Goal: Task Accomplishment & Management: Manage account settings

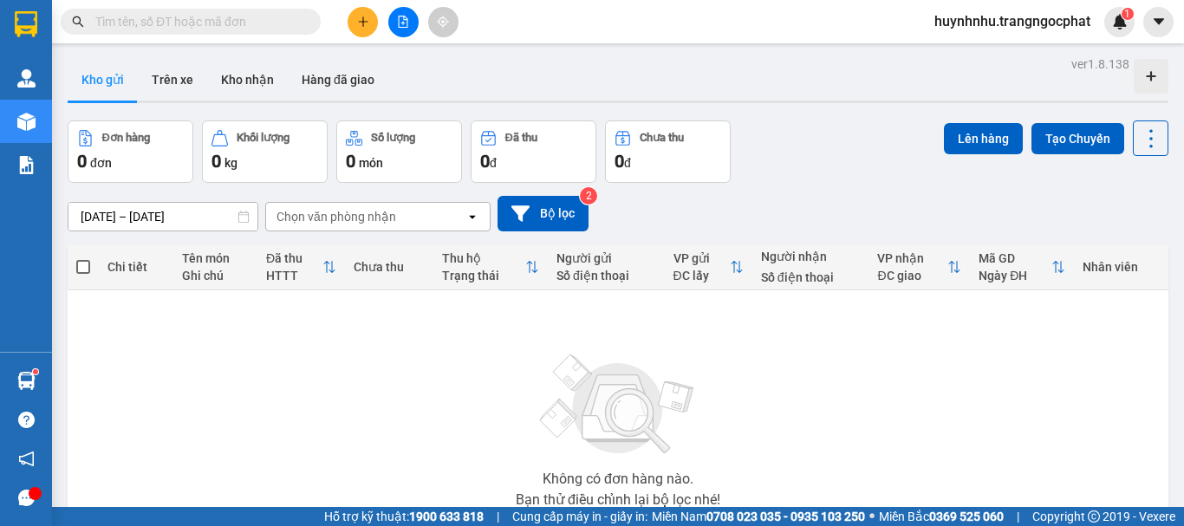
paste input "0988866266"
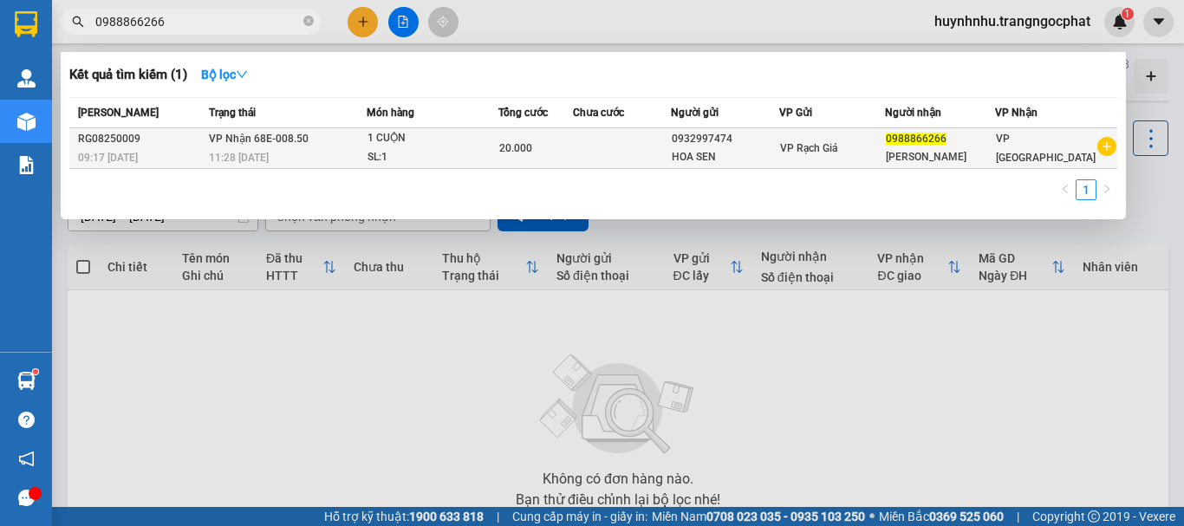
type input "0988866266"
click at [439, 146] on div "1 CUỘN" at bounding box center [433, 138] width 130 height 19
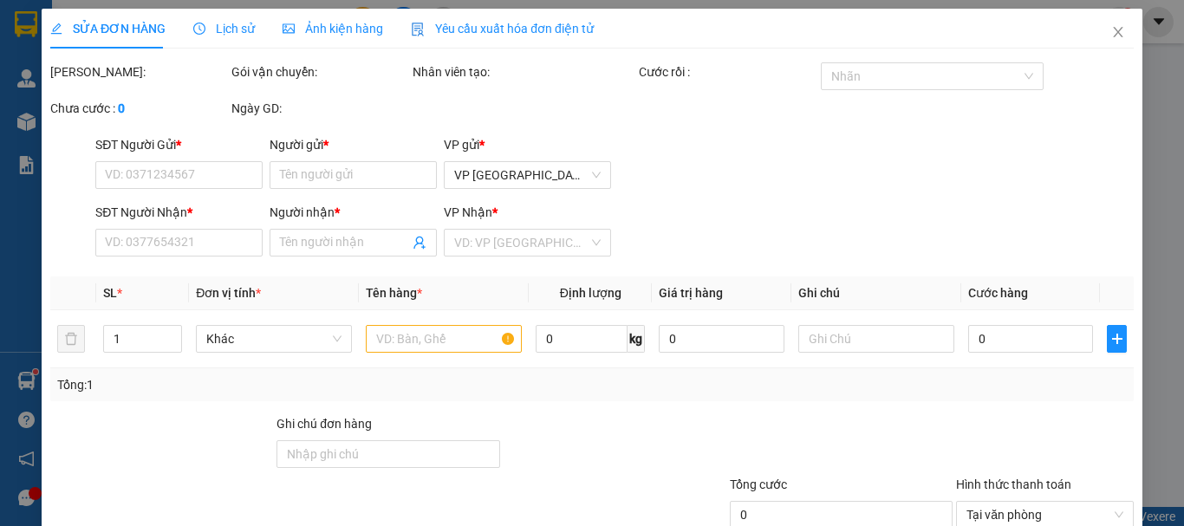
type input "0932997474"
type input "HOA SEN"
type input "0988866266"
type input "[PERSON_NAME]"
type input "20.000"
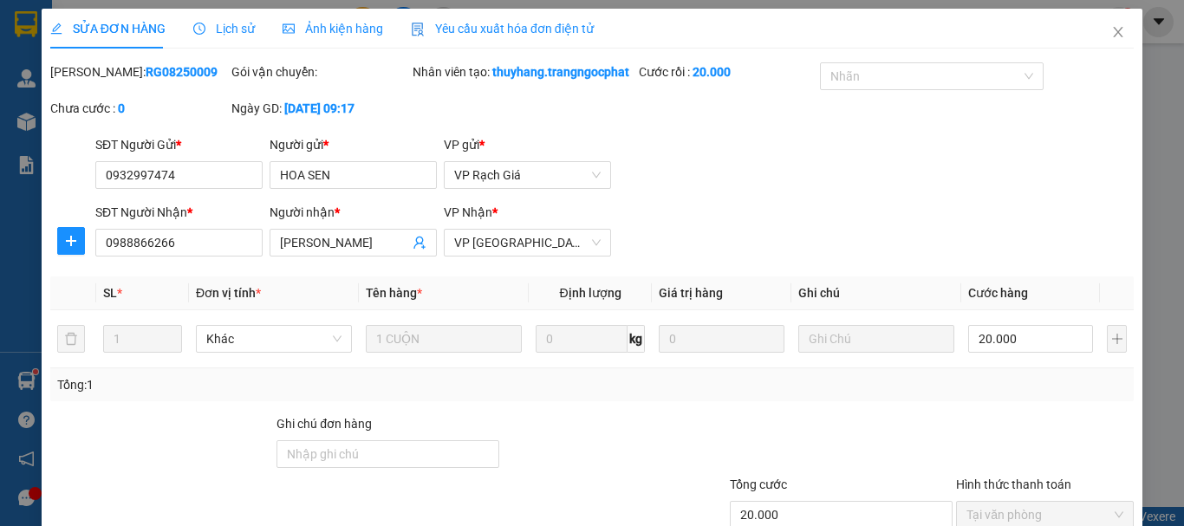
click at [238, 31] on span "Lịch sử" at bounding box center [224, 29] width 62 height 14
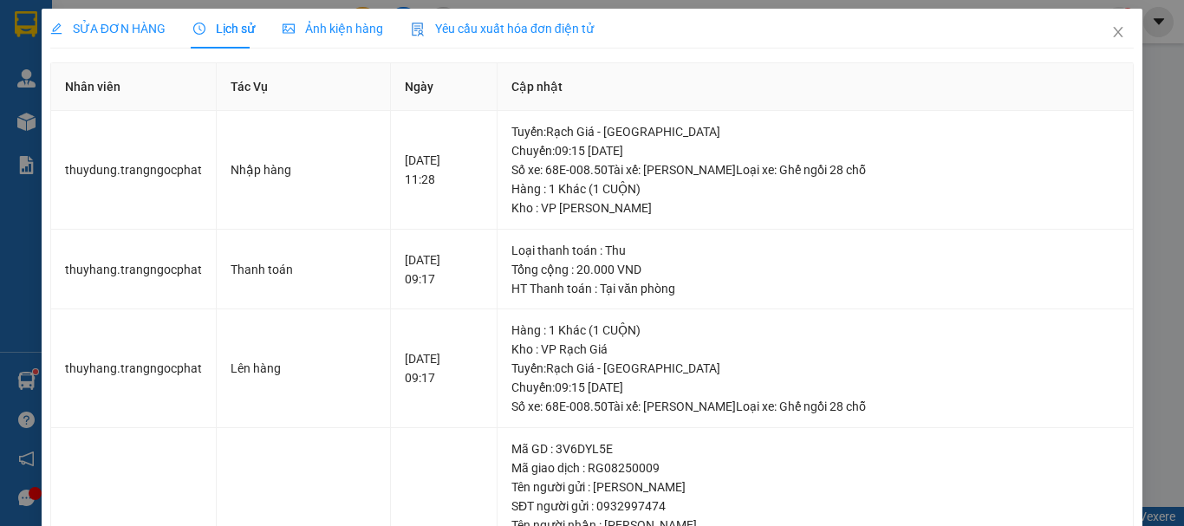
click at [94, 25] on span "SỬA ĐƠN HÀNG" at bounding box center [107, 29] width 115 height 14
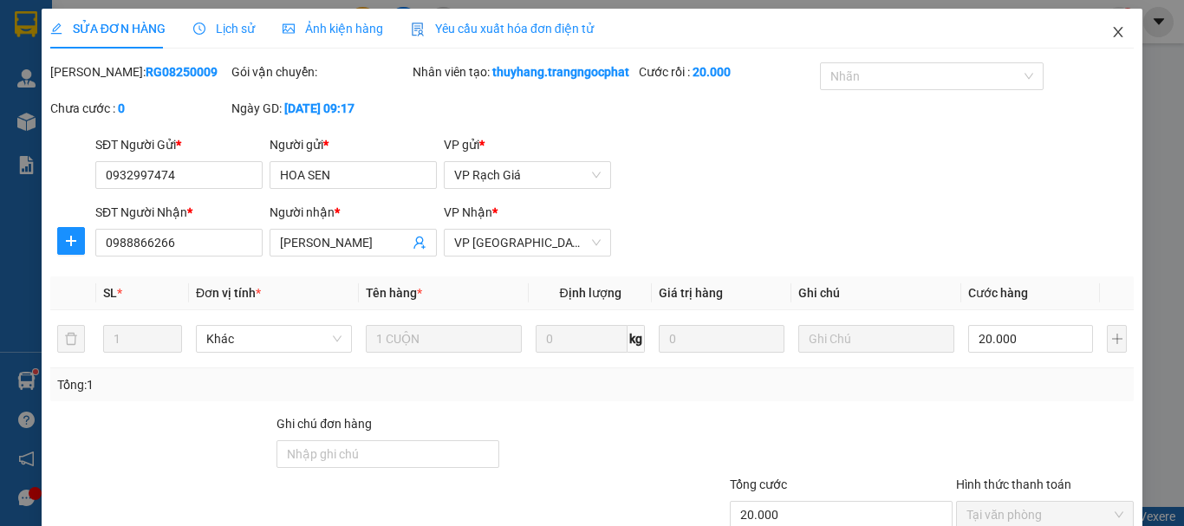
click at [1111, 32] on icon "close" at bounding box center [1118, 32] width 14 height 14
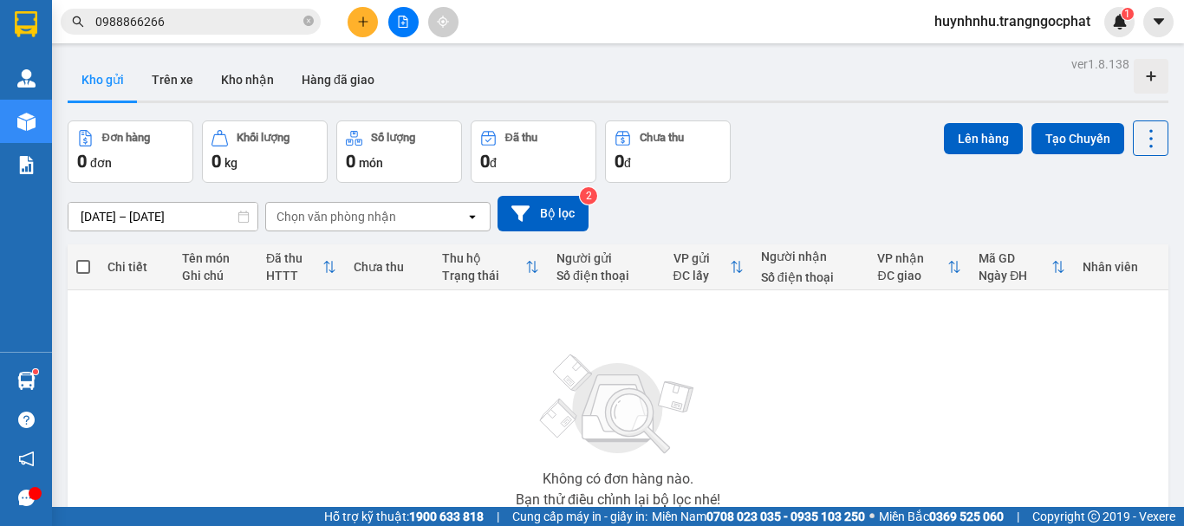
click at [174, 25] on input "0988866266" at bounding box center [197, 21] width 205 height 19
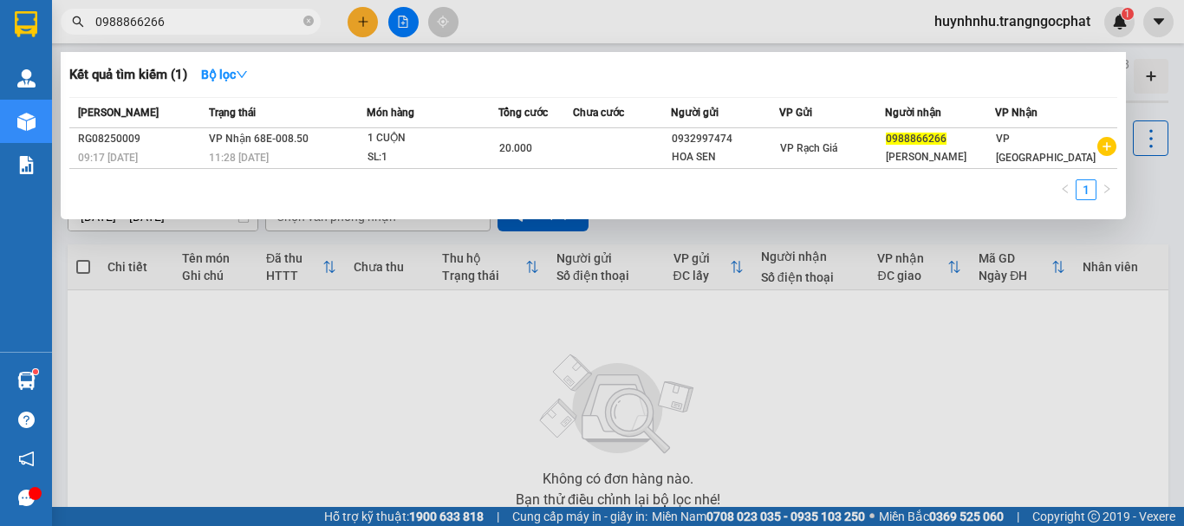
click at [174, 25] on input "0988866266" at bounding box center [197, 21] width 205 height 19
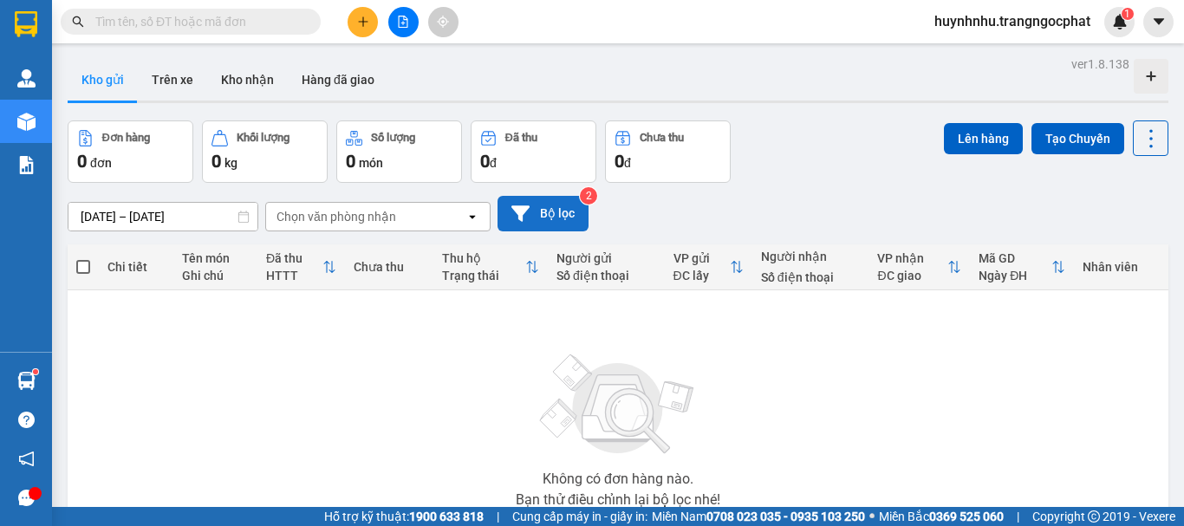
click at [550, 229] on button "Bộ lọc" at bounding box center [543, 214] width 91 height 36
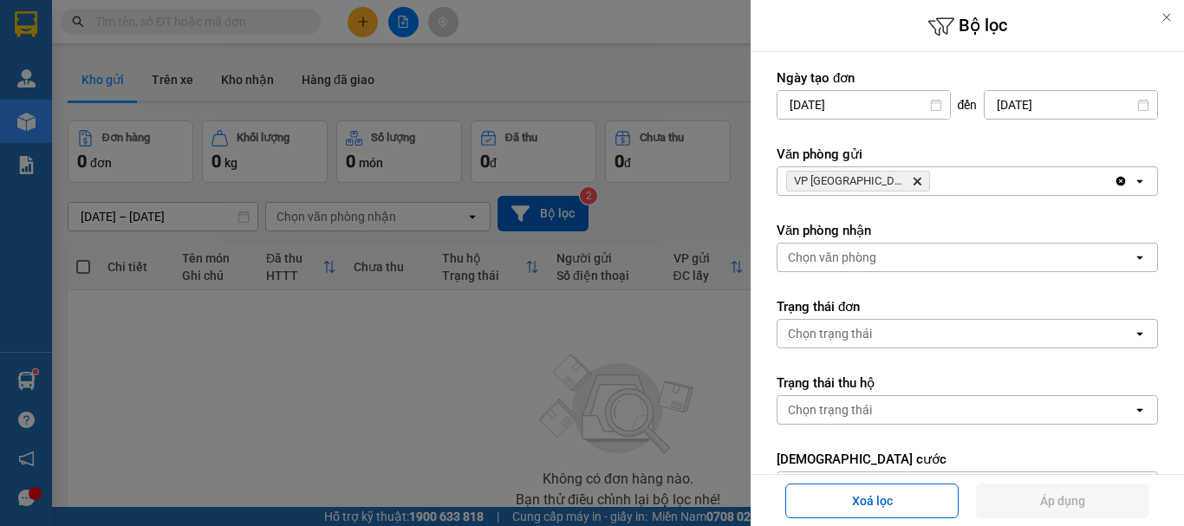
click at [1166, 16] on icon at bounding box center [1167, 18] width 8 height 8
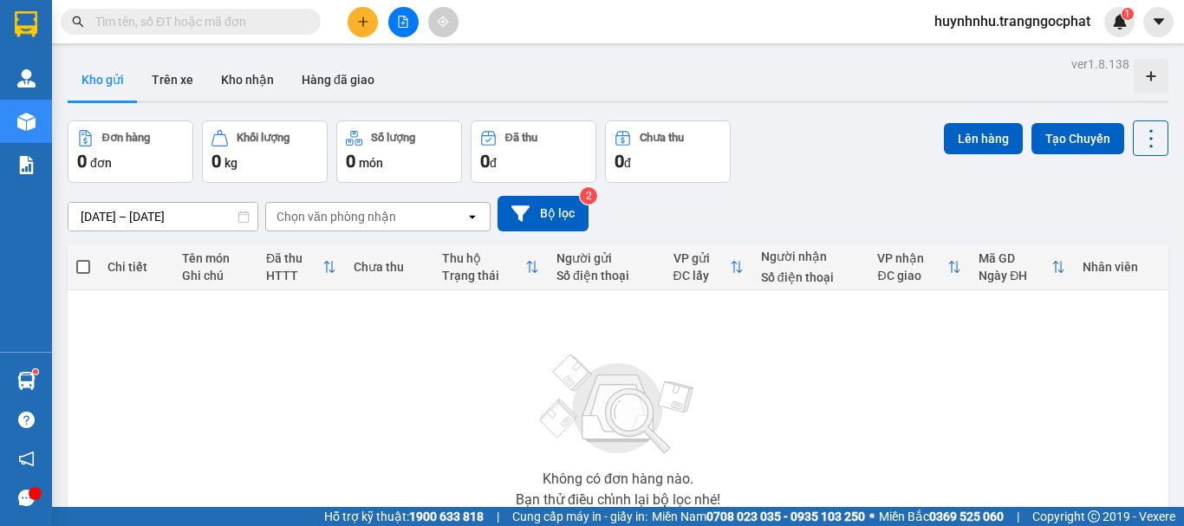
click at [374, 224] on div "Chọn văn phòng nhận" at bounding box center [337, 216] width 120 height 17
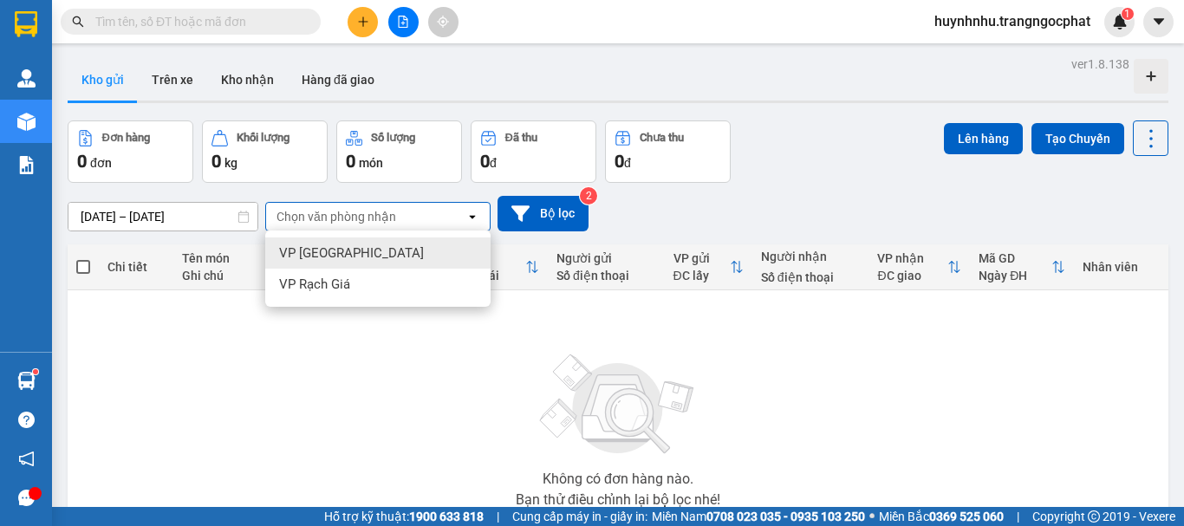
click at [361, 258] on div "VP [GEOGRAPHIC_DATA]" at bounding box center [377, 253] width 225 height 31
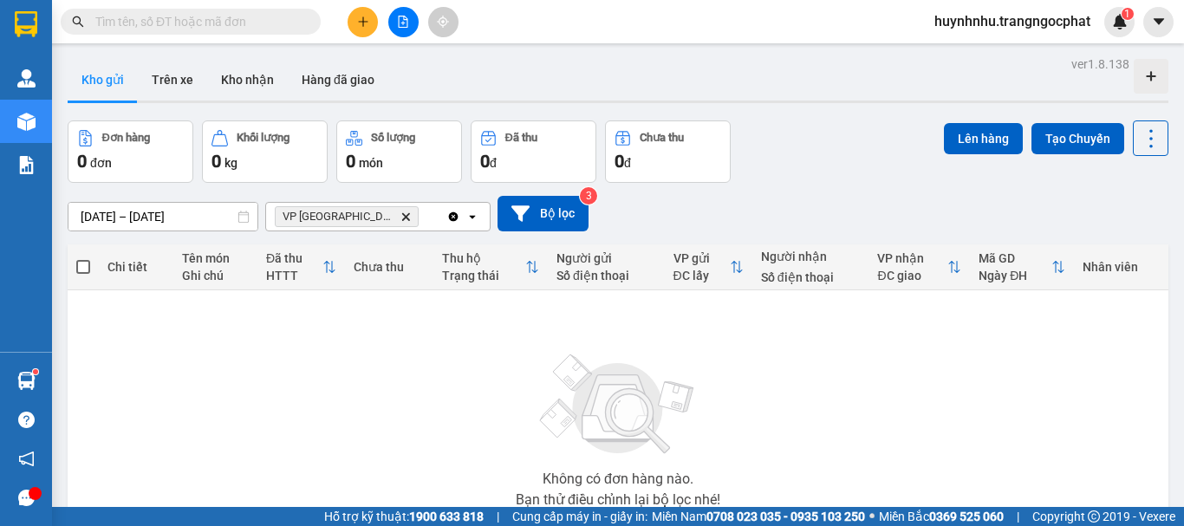
click at [402, 218] on icon "VP Hà Tiên, close by backspace" at bounding box center [406, 216] width 8 height 8
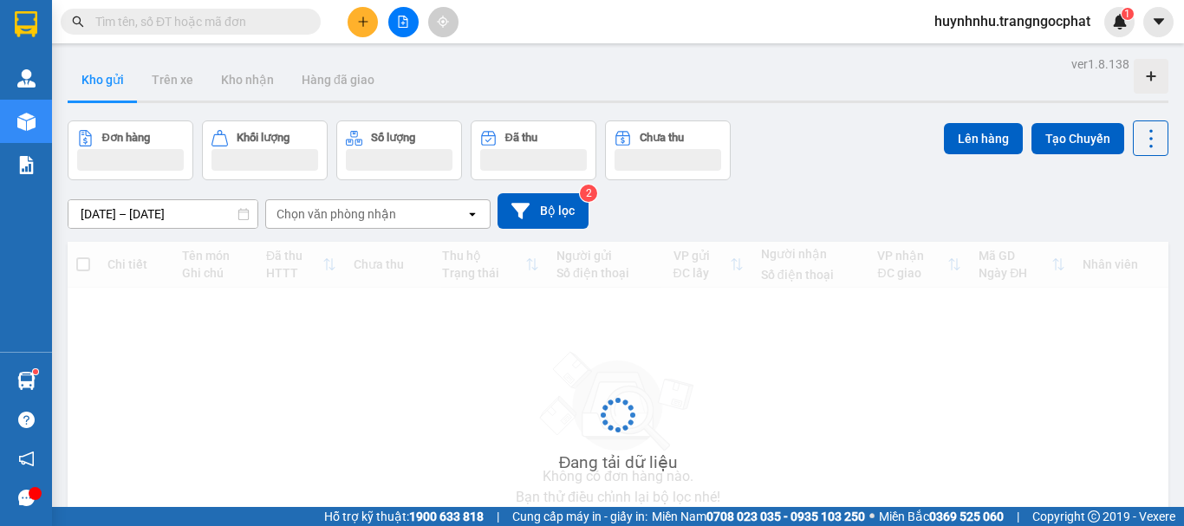
click at [348, 215] on div "Chọn văn phòng nhận" at bounding box center [337, 213] width 120 height 17
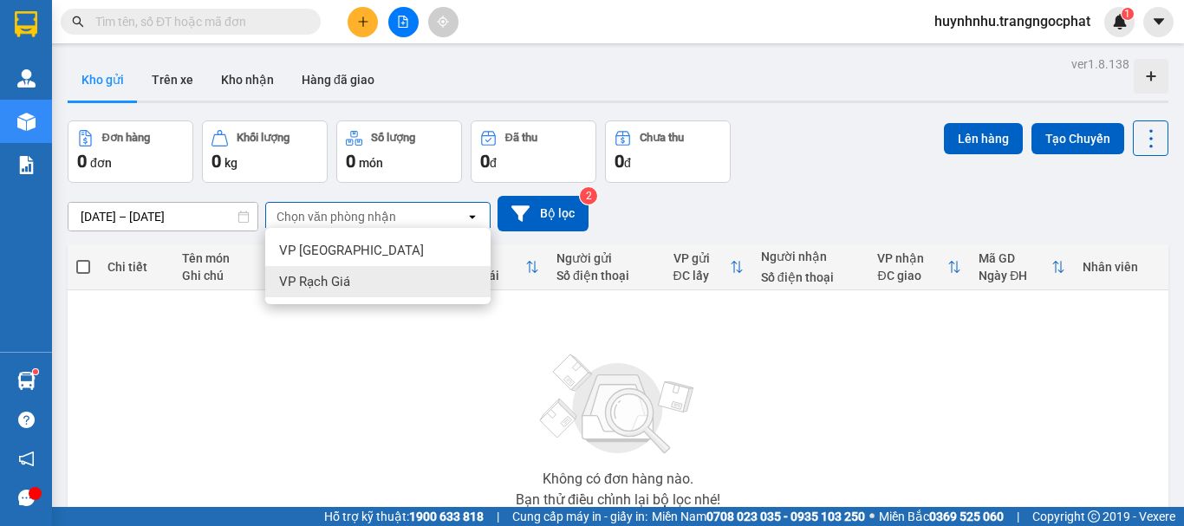
click at [349, 283] on span "VP Rạch Giá" at bounding box center [314, 281] width 71 height 17
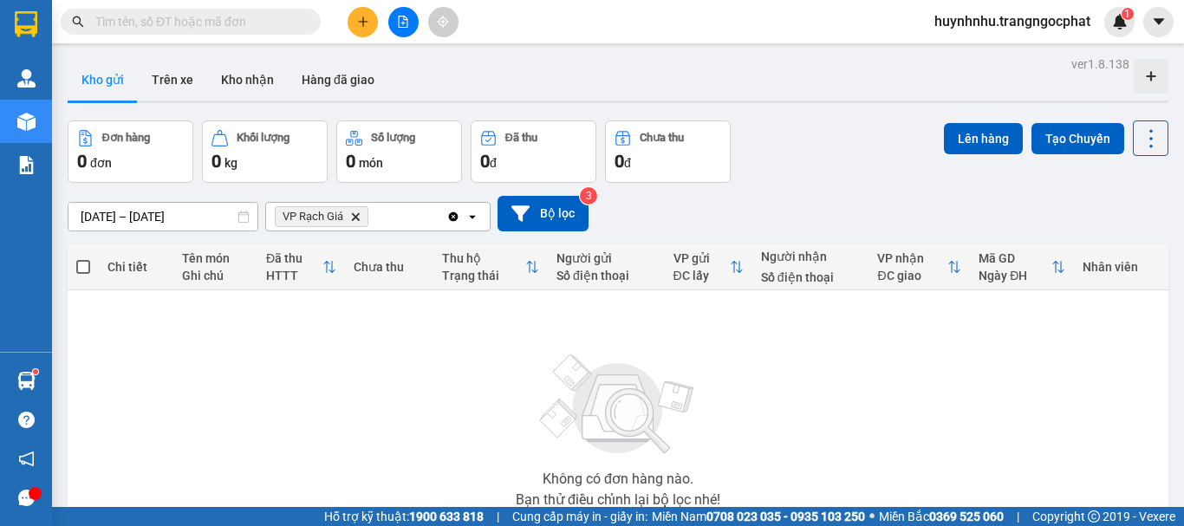
click at [352, 214] on icon "Delete" at bounding box center [355, 217] width 10 height 10
